Goal: Information Seeking & Learning: Learn about a topic

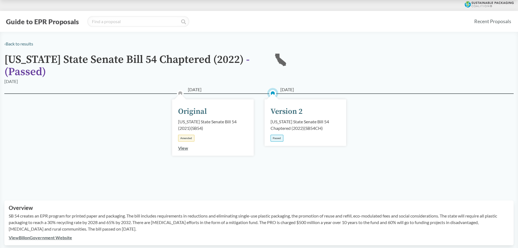
click at [30, 22] on button "Guide to EPR Proposals" at bounding box center [42, 21] width 76 height 9
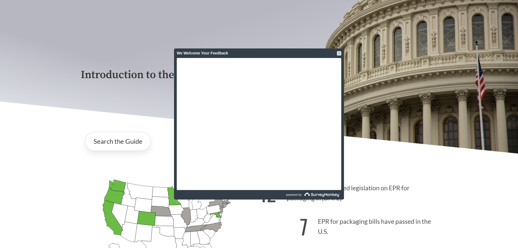
scroll to position [82, 0]
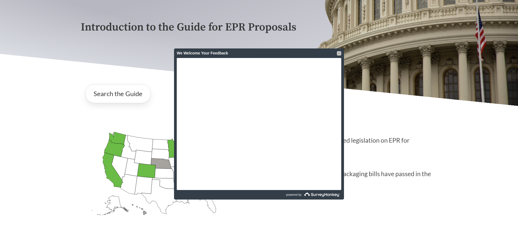
click at [339, 54] on div at bounding box center [339, 53] width 4 height 4
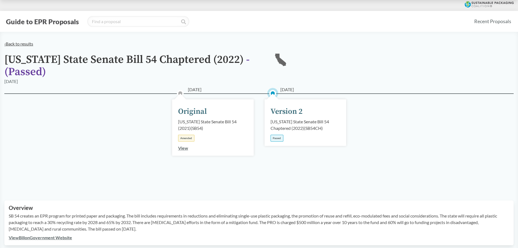
click at [24, 44] on link "‹ Back to results" at bounding box center [18, 43] width 29 height 5
